Goal: Information Seeking & Learning: Check status

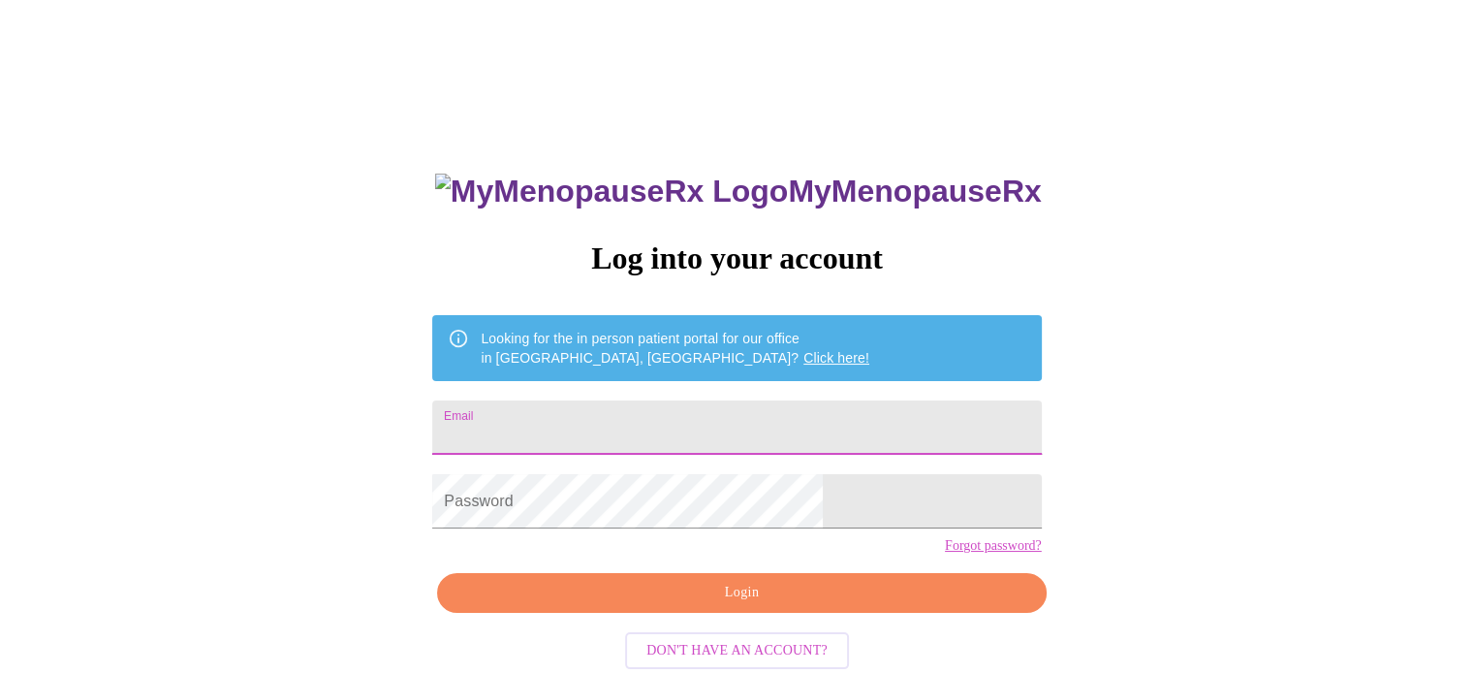
click at [689, 418] on input "Email" at bounding box center [736, 427] width 609 height 54
type input "wakefieldsn78@gmail.com"
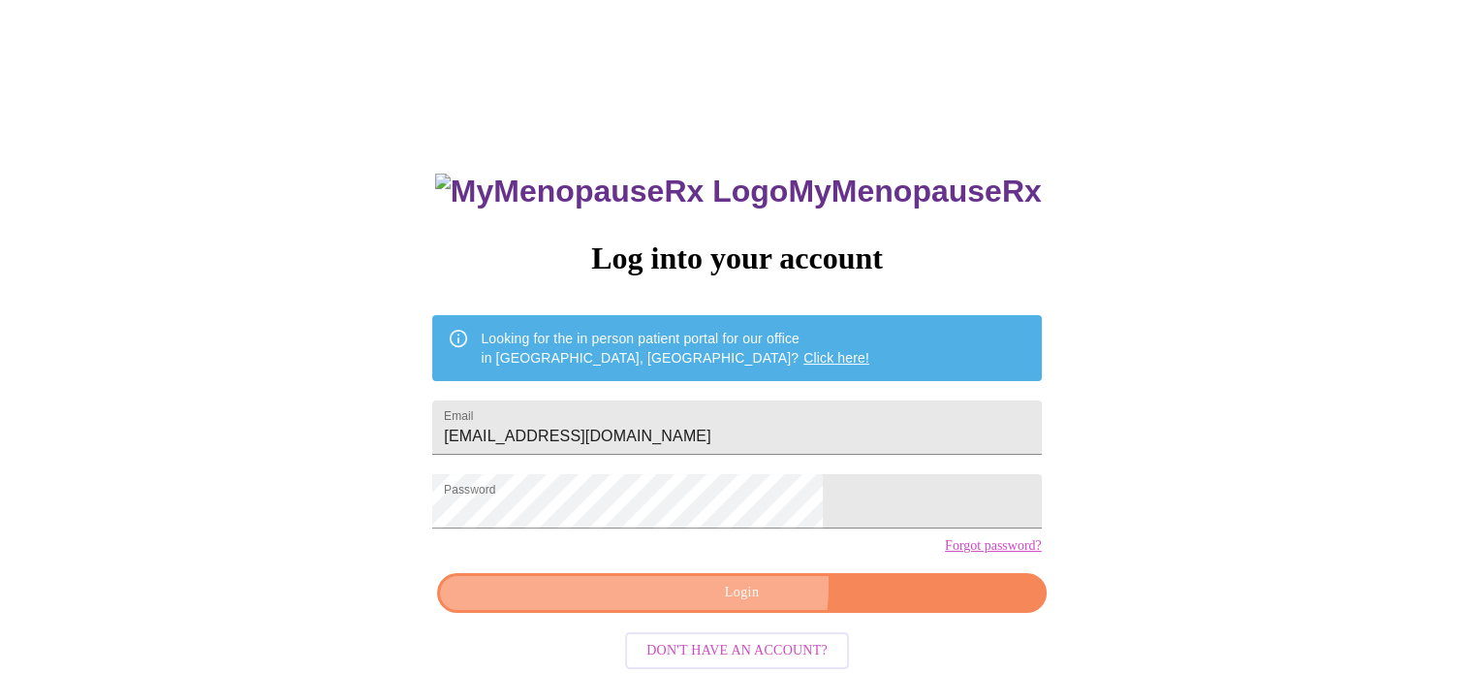
click at [729, 605] on span "Login" at bounding box center [741, 593] width 564 height 24
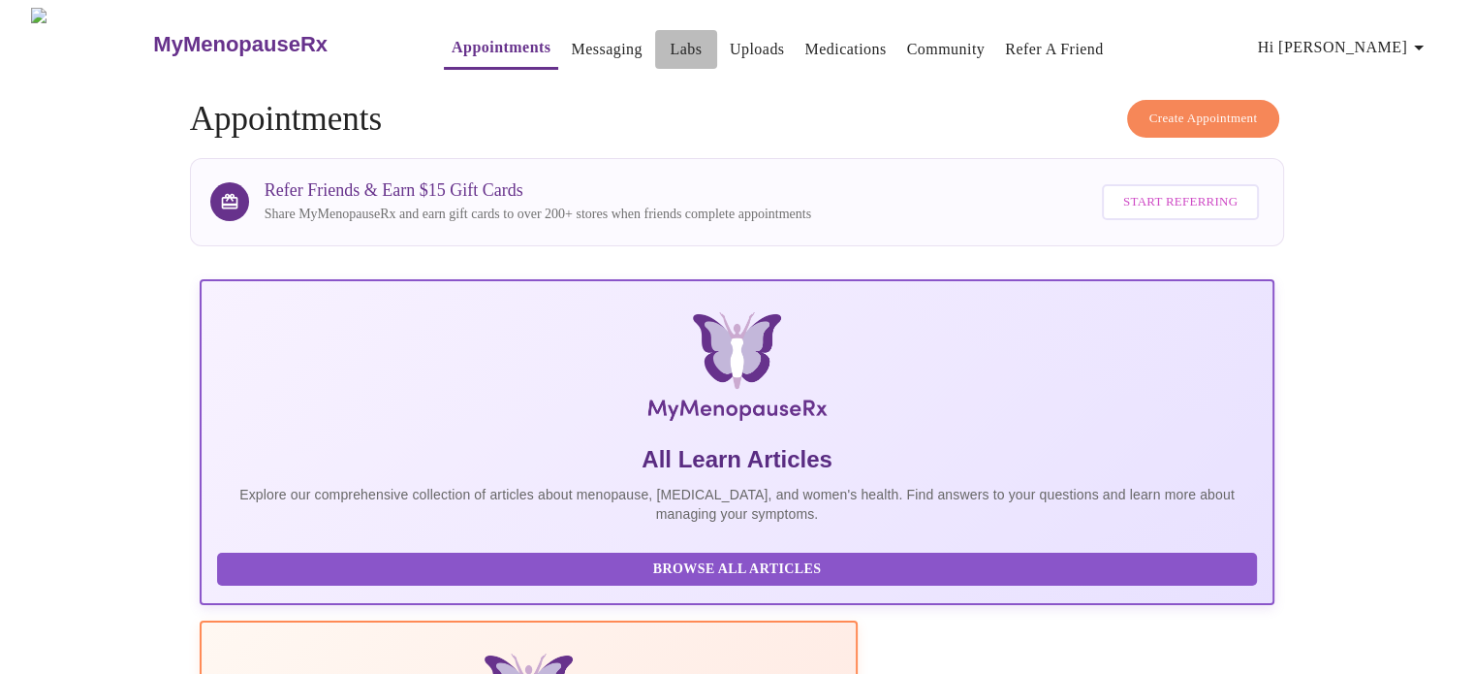
click at [670, 40] on link "Labs" at bounding box center [686, 49] width 32 height 27
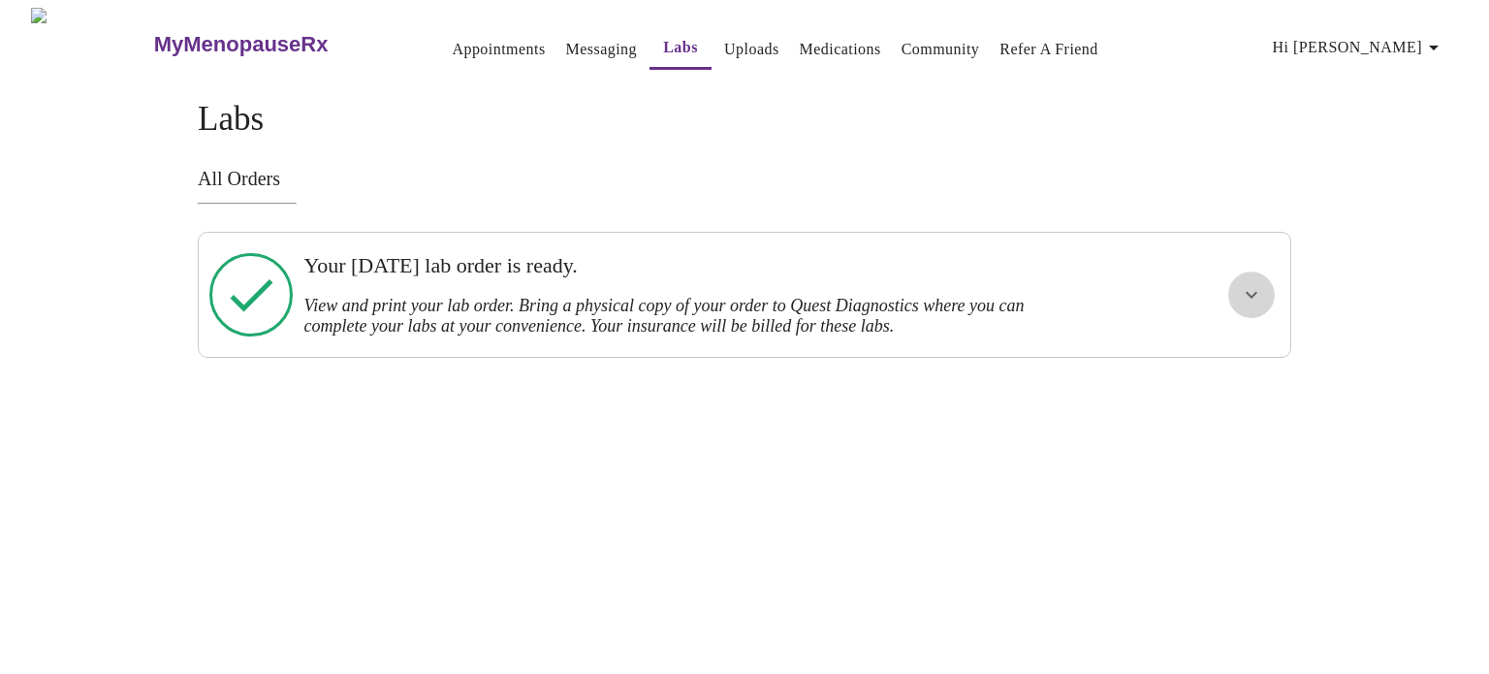
click at [1246, 294] on icon "show more" at bounding box center [1251, 294] width 23 height 23
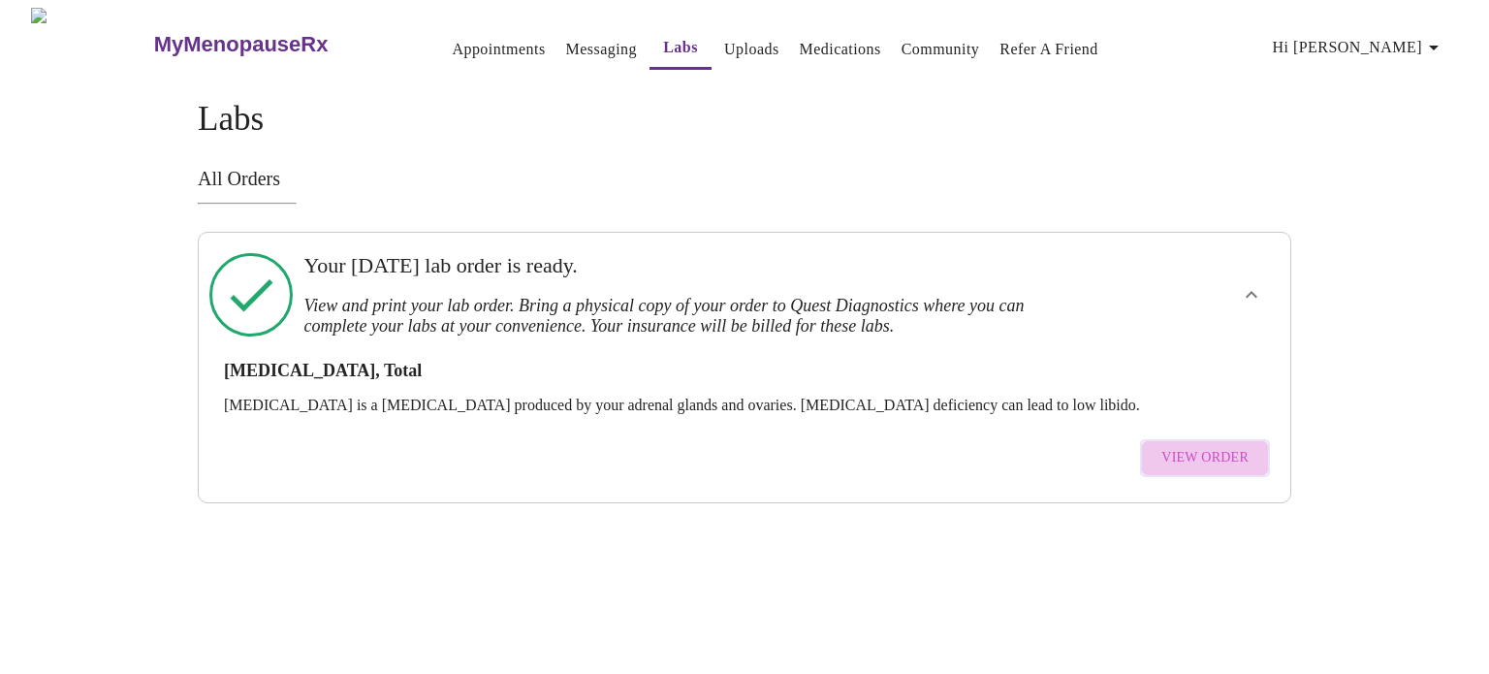
click at [1218, 446] on span "View Order" at bounding box center [1204, 458] width 87 height 24
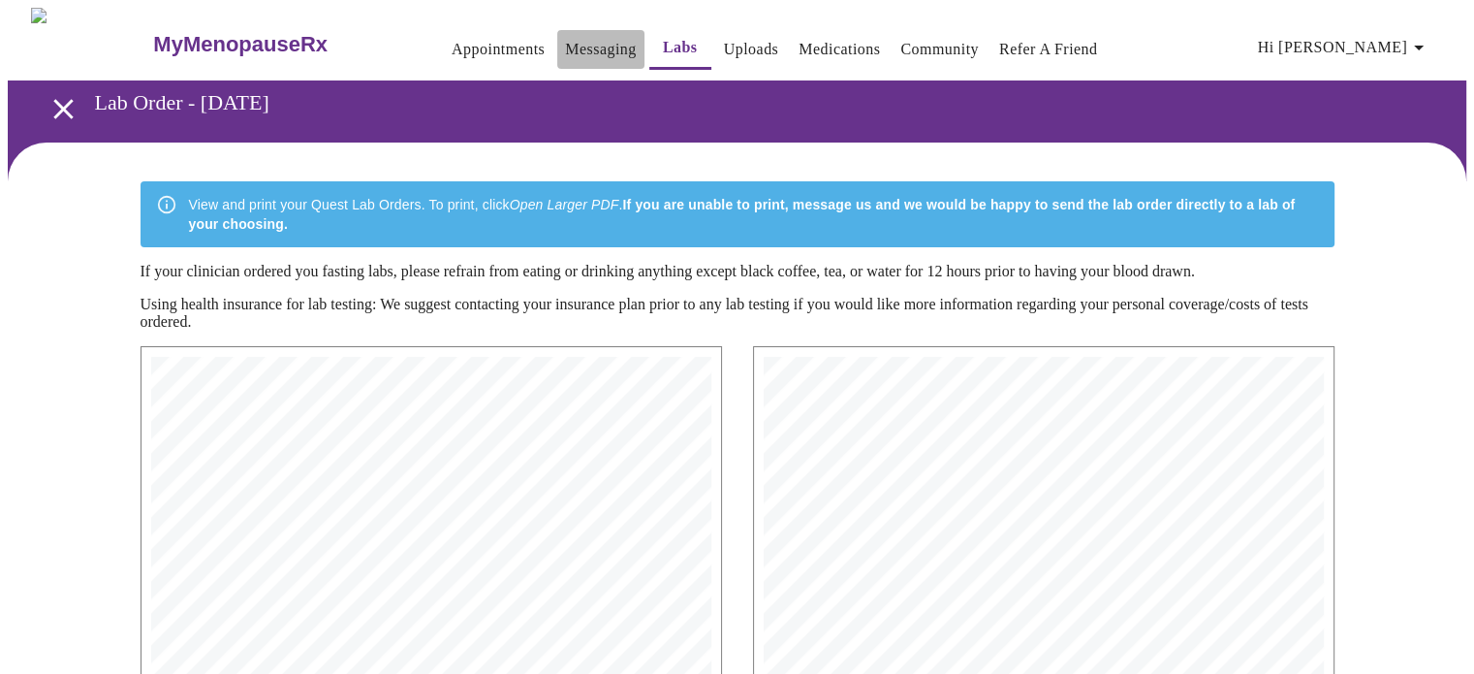
click at [565, 37] on link "Messaging" at bounding box center [600, 49] width 71 height 27
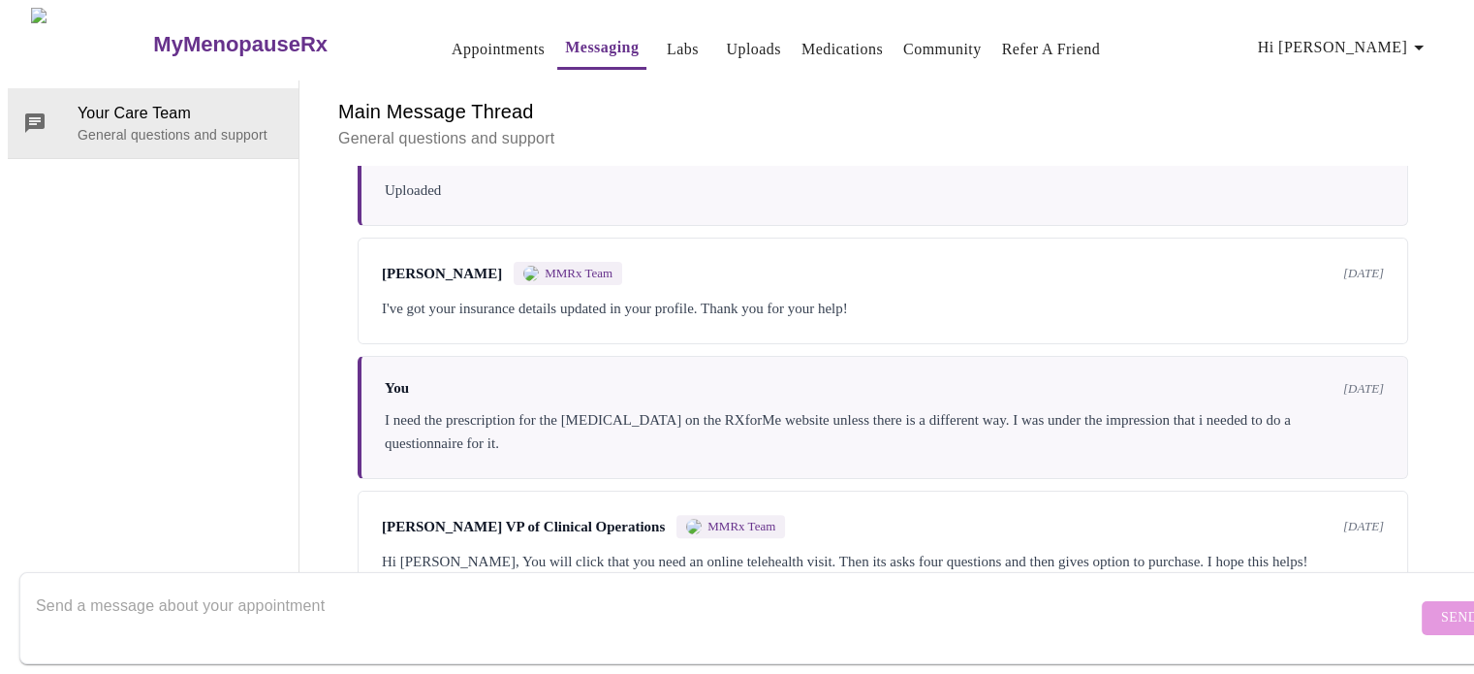
scroll to position [640, 0]
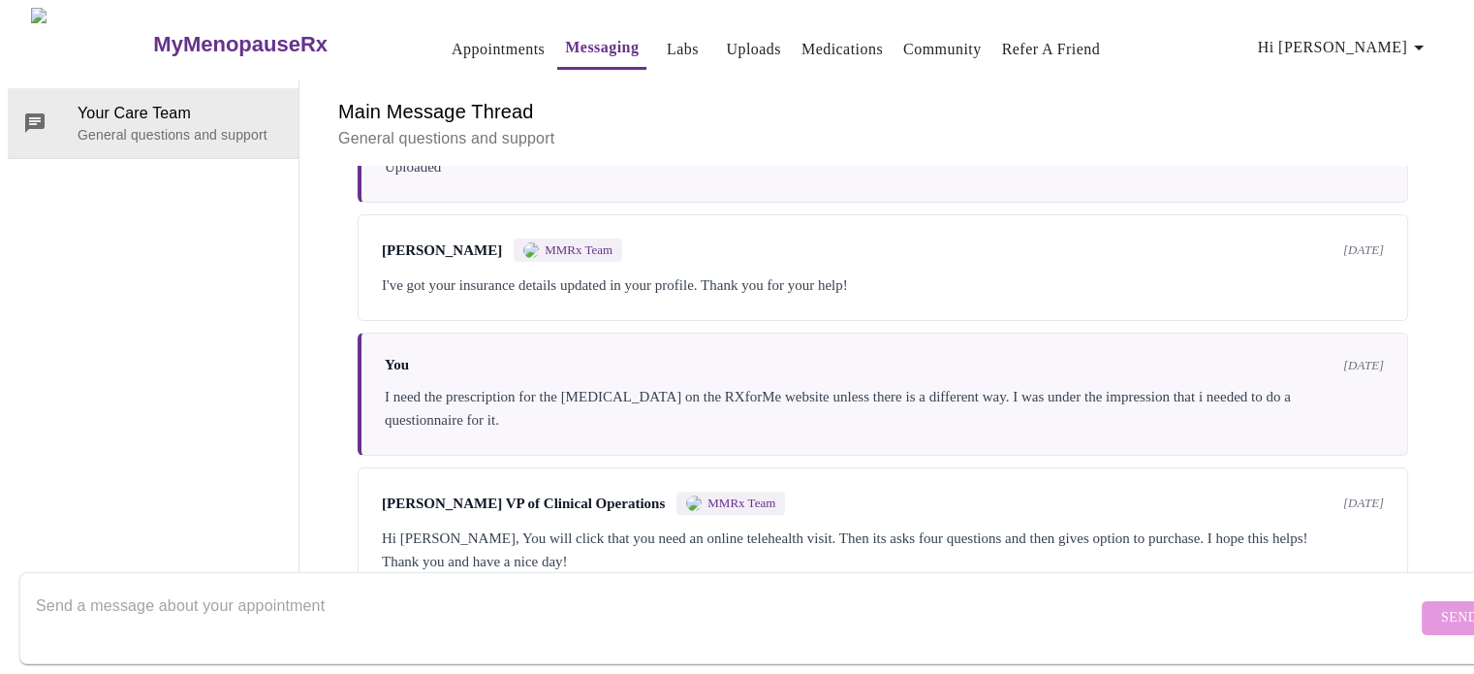
click at [444, 592] on textarea "Send a message about your appointment" at bounding box center [726, 617] width 1381 height 62
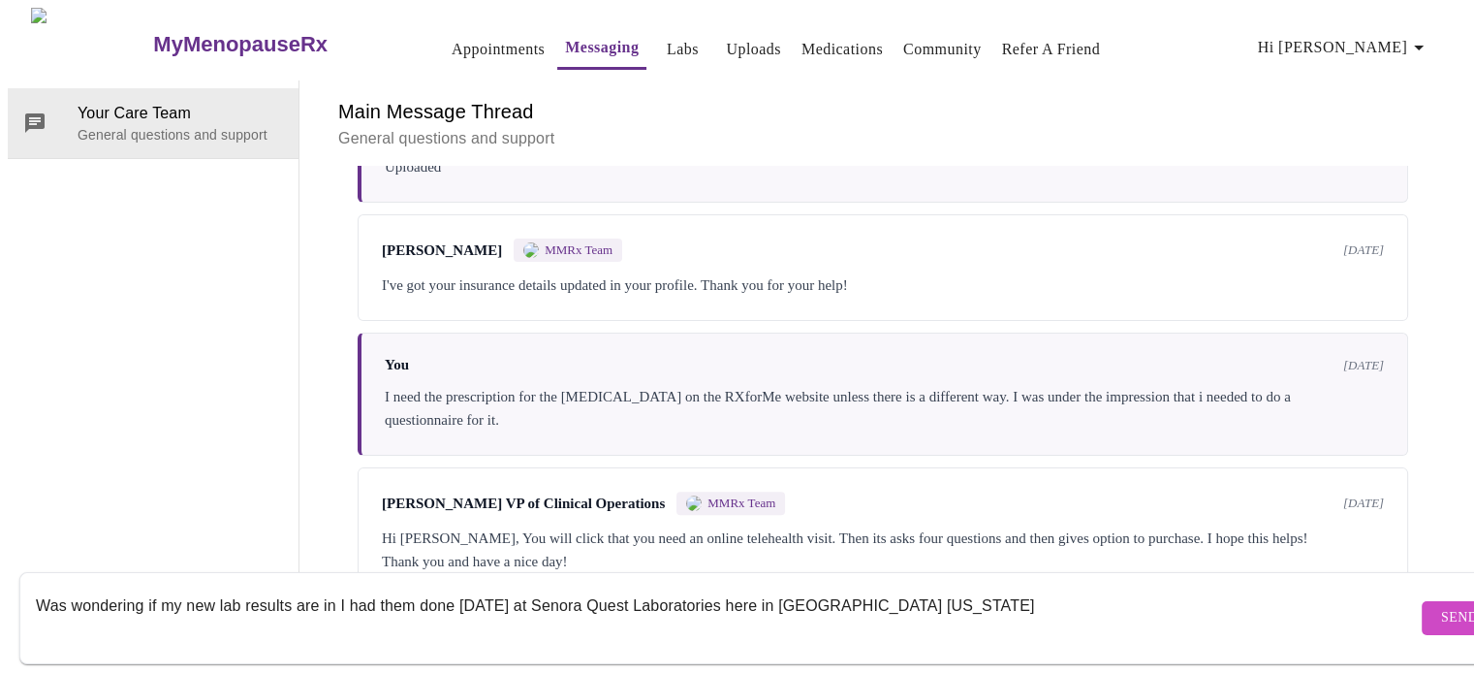
click at [333, 587] on textarea "Was wondering if my new lab results are in I had them done last Thursday at Sen…" at bounding box center [726, 617] width 1381 height 62
click at [996, 586] on textarea "Was wondering if my new lab results are in? I had them done last Thursday at Se…" at bounding box center [726, 617] width 1381 height 62
click at [582, 586] on textarea "Was wondering if my new lab results are in? I had them done last Thursday at Se…" at bounding box center [726, 617] width 1381 height 62
type textarea "Was wondering if my new lab results are in? I had them done [DATE] @ Senora Que…"
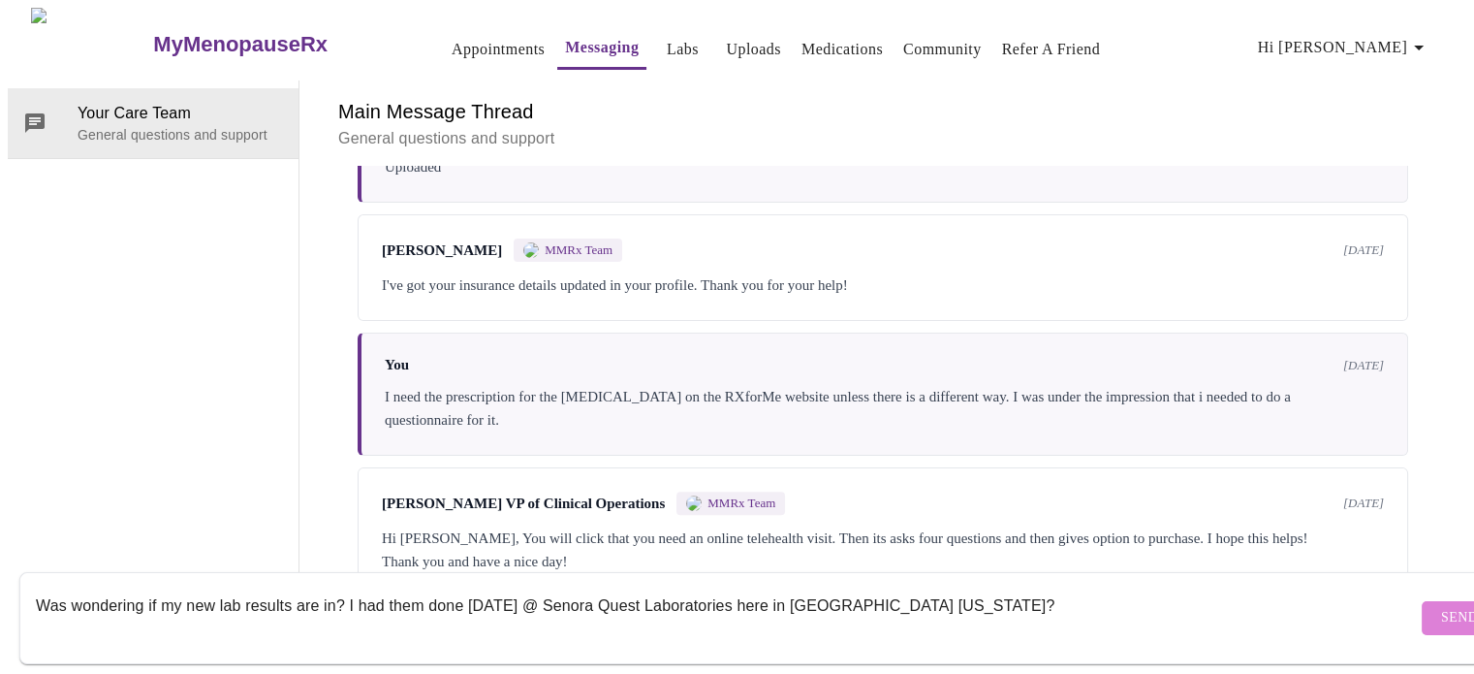
click at [1441, 606] on span "Send" at bounding box center [1459, 618] width 37 height 24
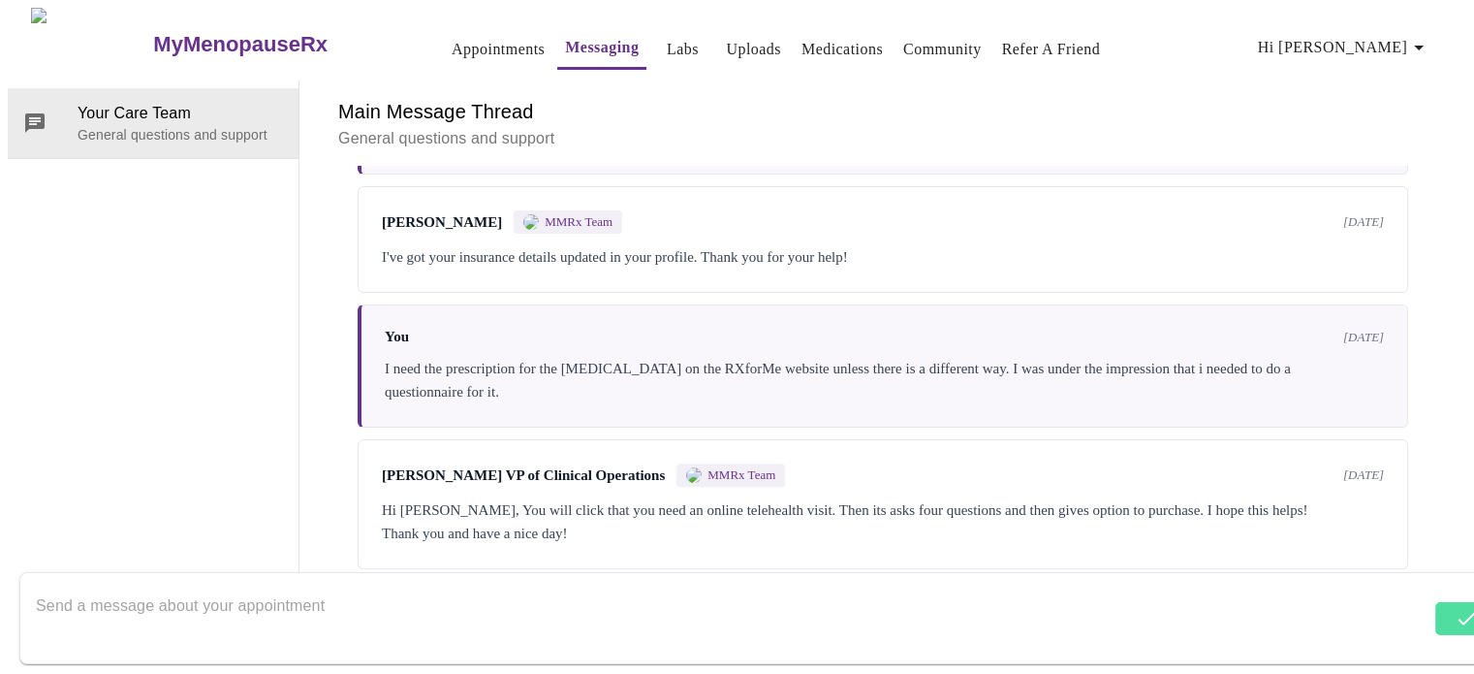
scroll to position [756, 0]
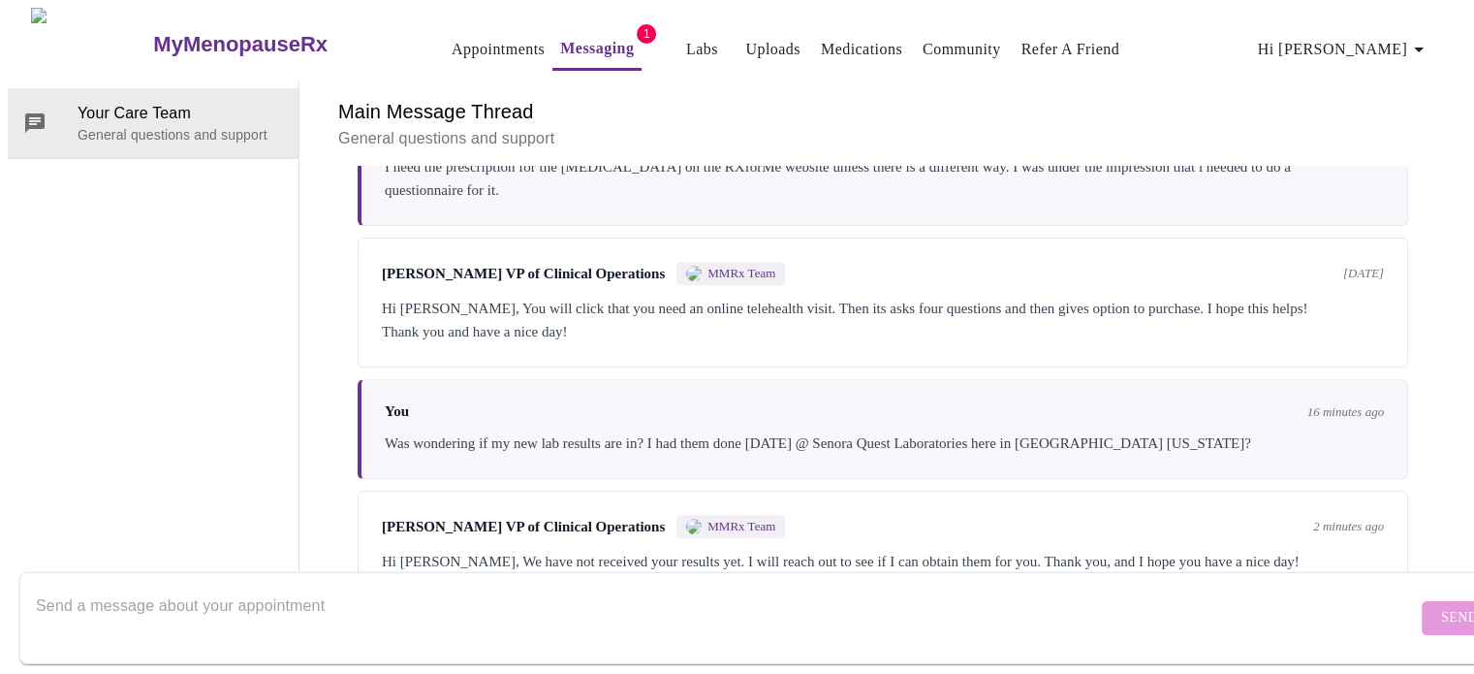
scroll to position [878, 0]
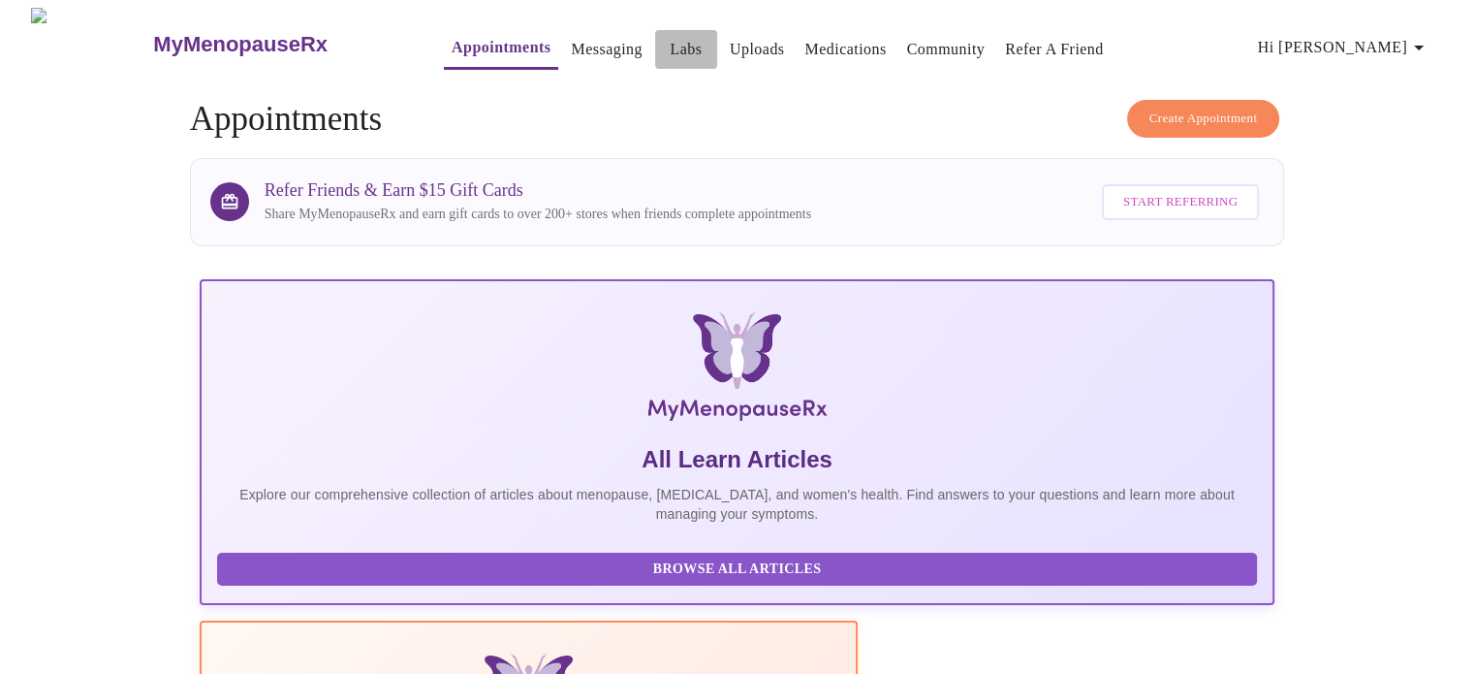
click at [670, 45] on link "Labs" at bounding box center [686, 49] width 32 height 27
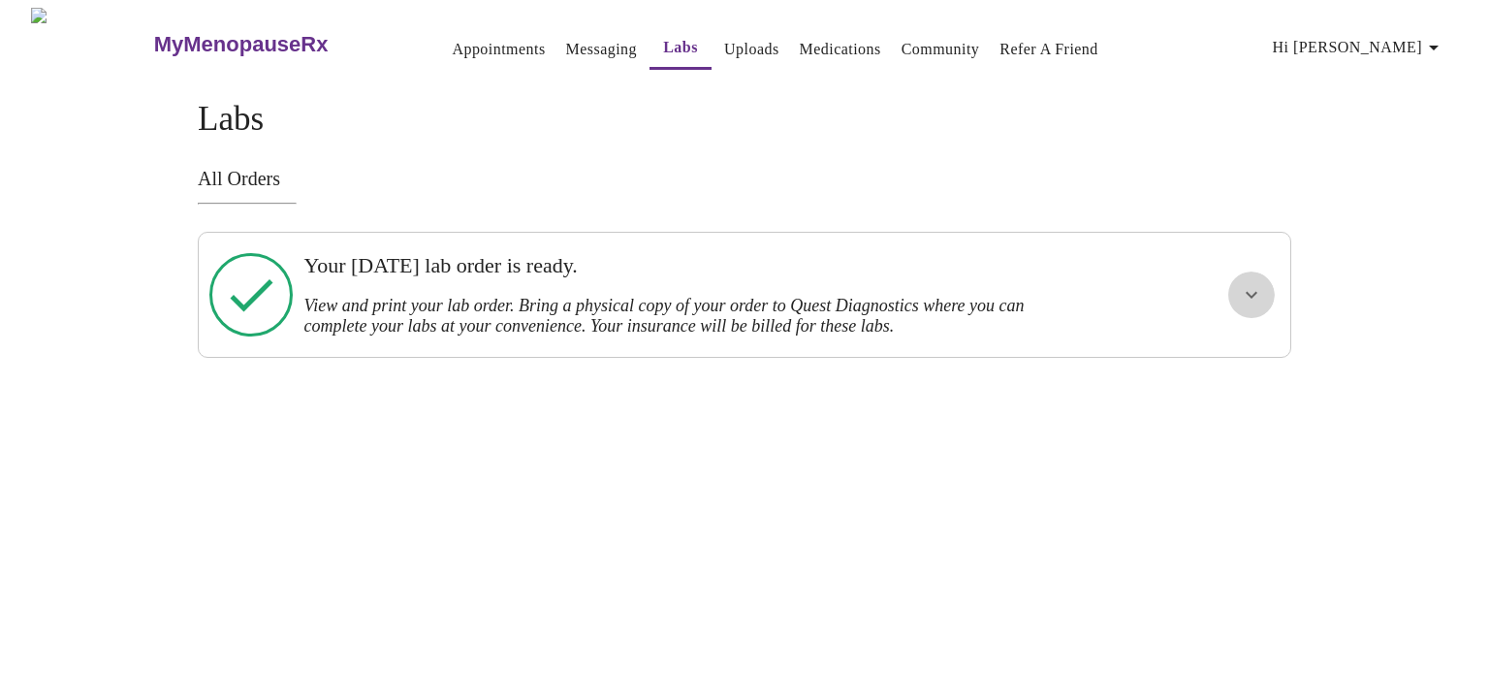
click at [1261, 304] on button "show more" at bounding box center [1251, 294] width 47 height 47
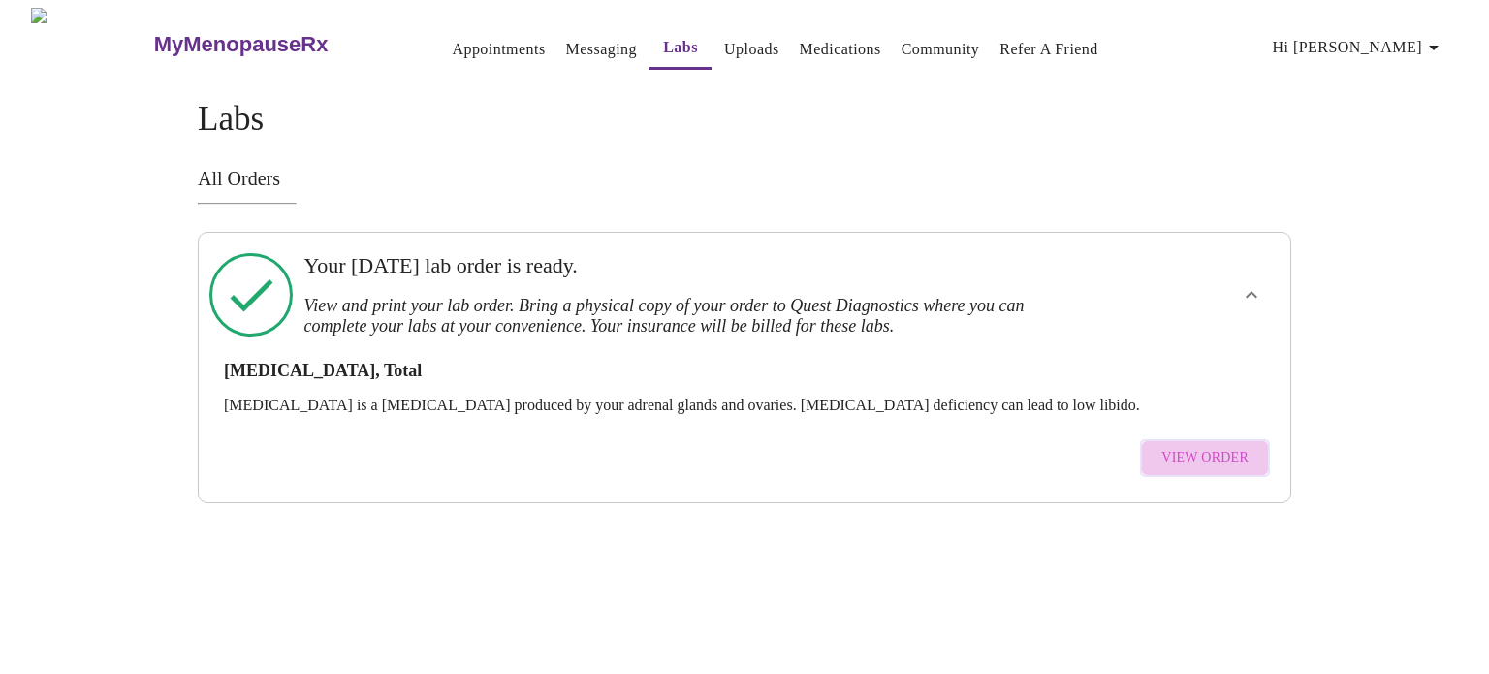
click at [1210, 446] on span "View Order" at bounding box center [1204, 458] width 87 height 24
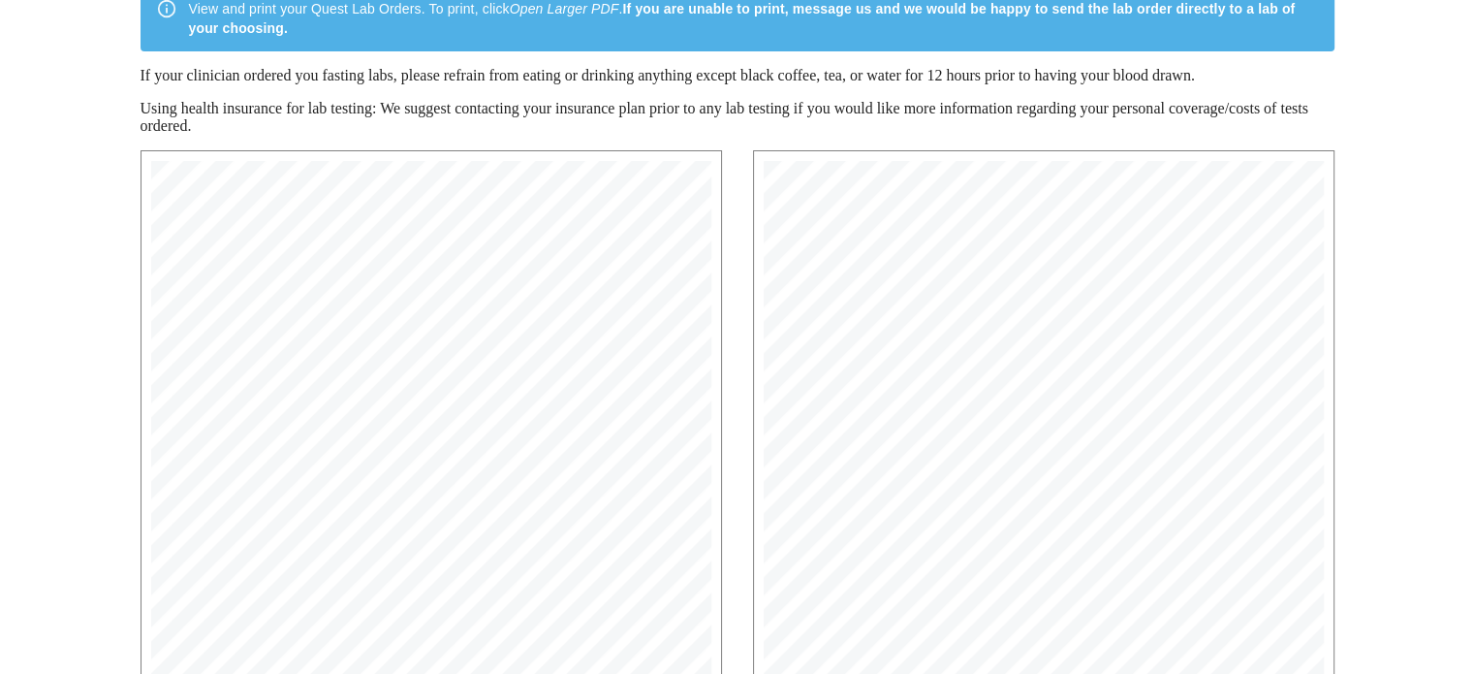
scroll to position [228, 0]
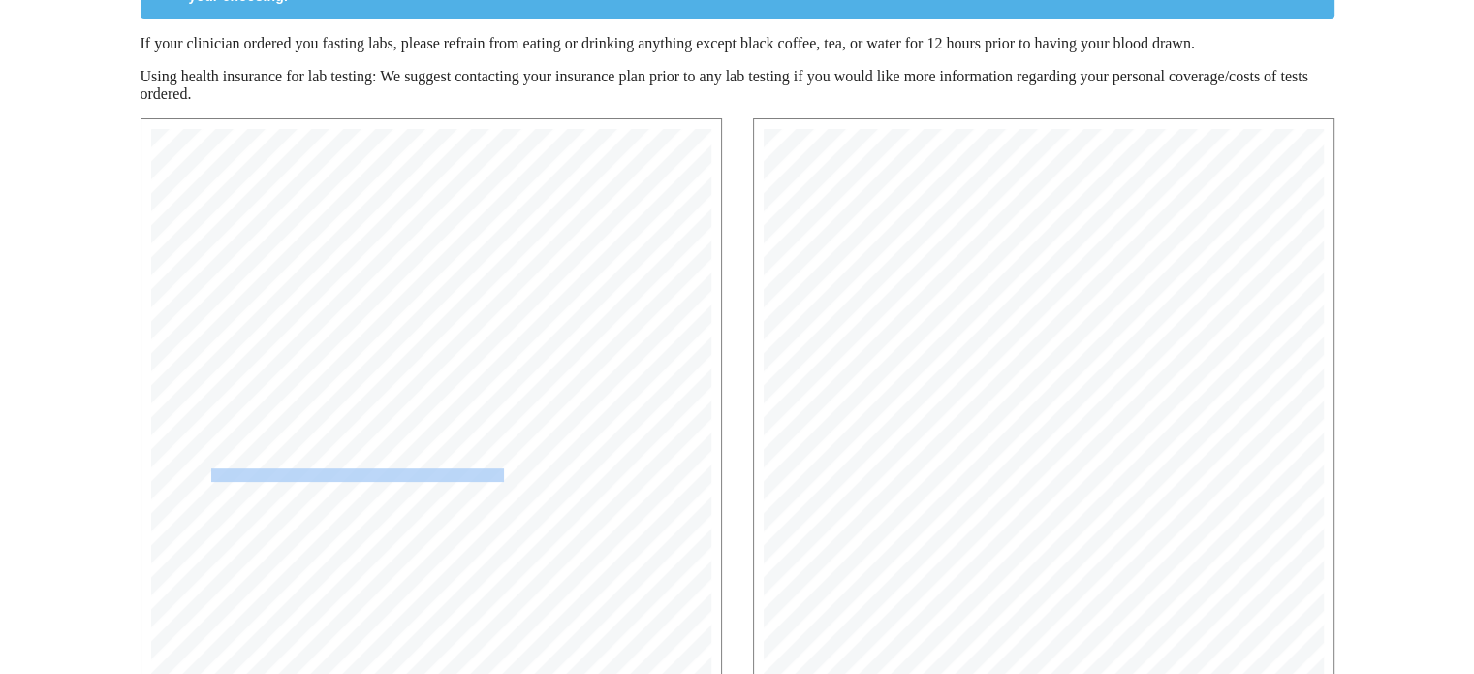
drag, startPoint x: 213, startPoint y: 476, endPoint x: 503, endPoint y: 478, distance: 289.8
click at [503, 478] on span "15983 Testosterone, Total | CPT: 84403 | Dx: N95.2, N95.0," at bounding box center [431, 474] width 454 height 12
drag, startPoint x: 516, startPoint y: 478, endPoint x: 410, endPoint y: 492, distance: 106.6
click at [410, 492] on div "MyMenopauseRx Medical Group 1604 N Main St Wheaton, IL 60187 Phone: (630) 480-0…" at bounding box center [431, 492] width 593 height 768
click at [111, 228] on div "View and print your Quest Lab Orders. To print, click Open Larger PDF . If you …" at bounding box center [737, 466] width 1459 height 1103
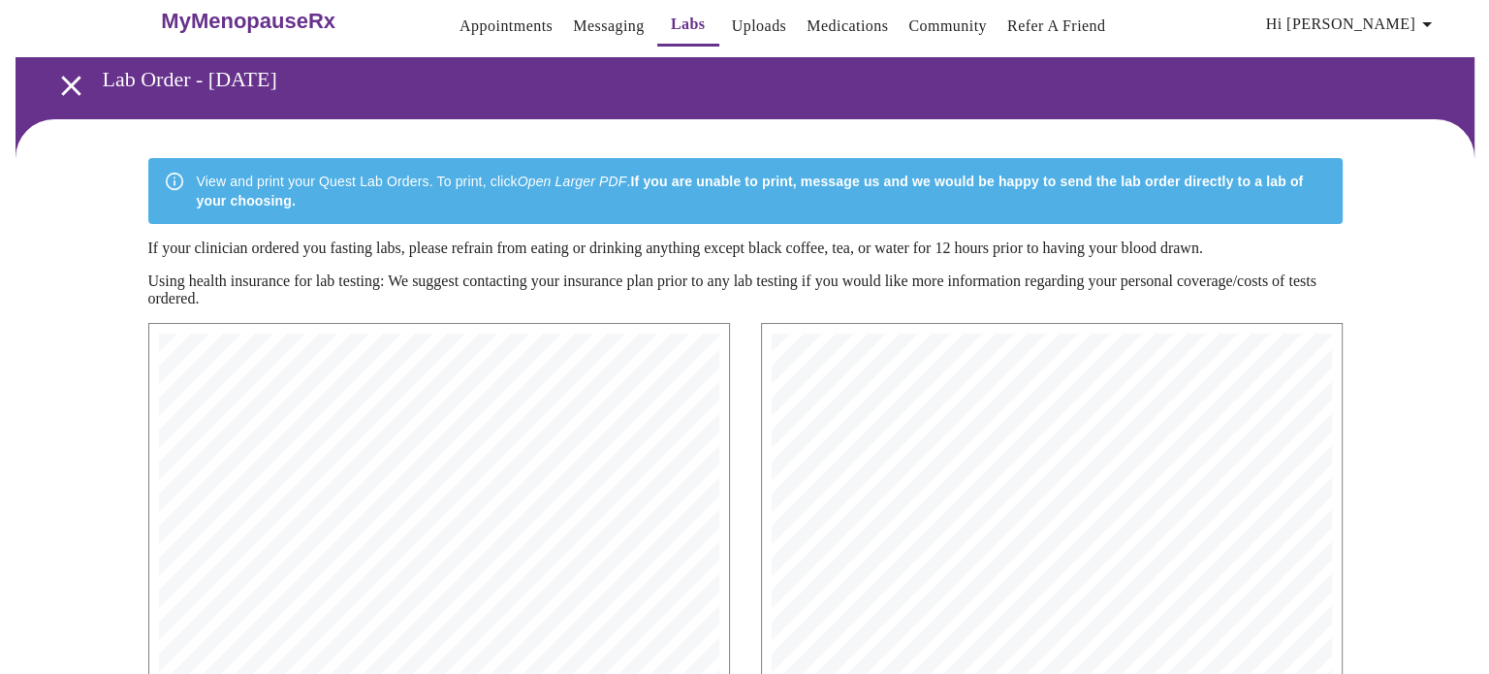
scroll to position [0, 0]
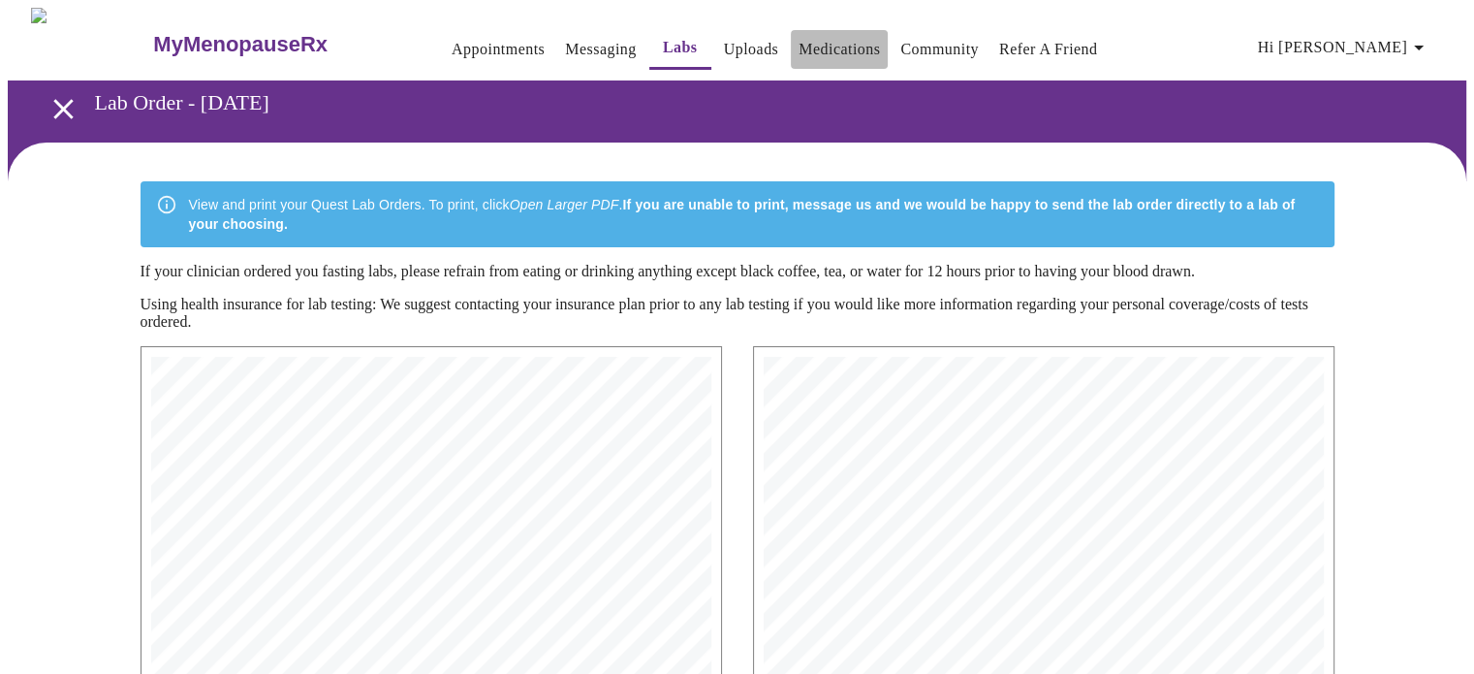
click at [825, 37] on link "Medications" at bounding box center [839, 49] width 81 height 27
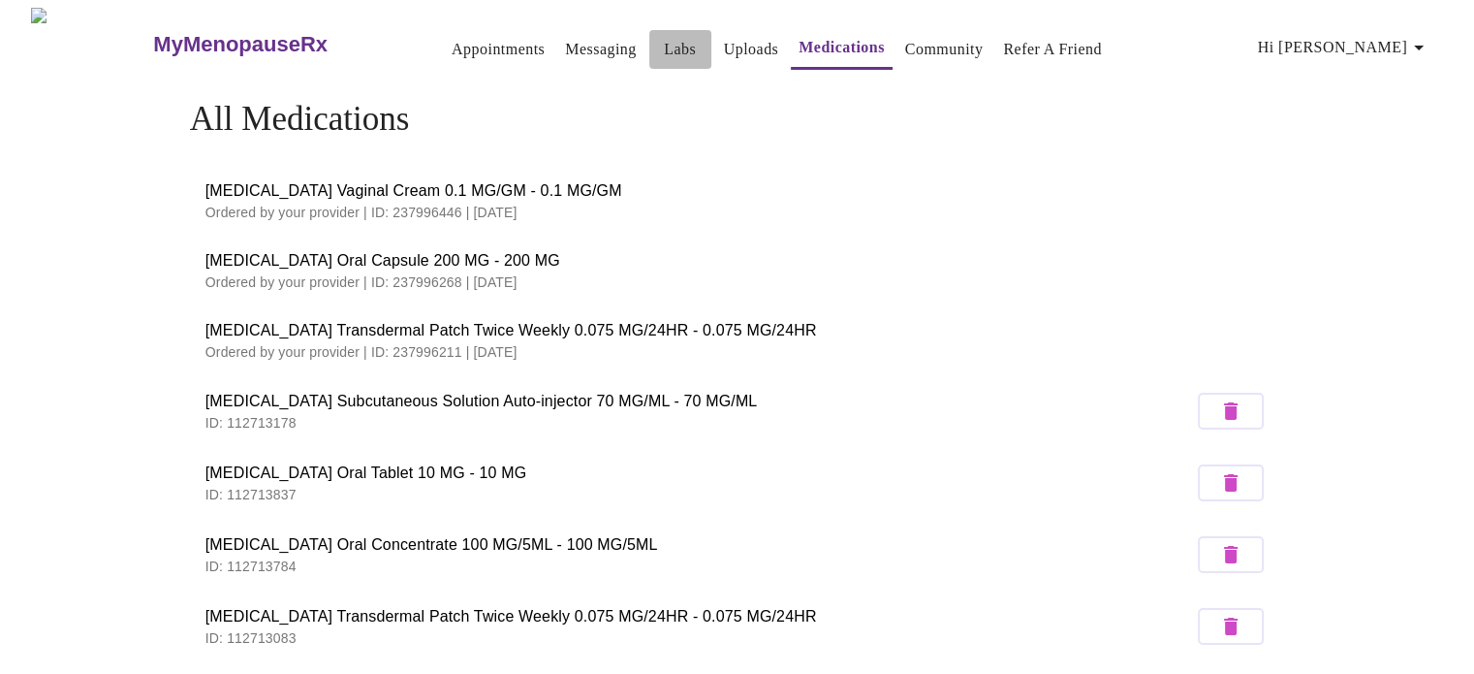
click at [664, 42] on link "Labs" at bounding box center [680, 49] width 32 height 27
